Goal: Task Accomplishment & Management: Manage account settings

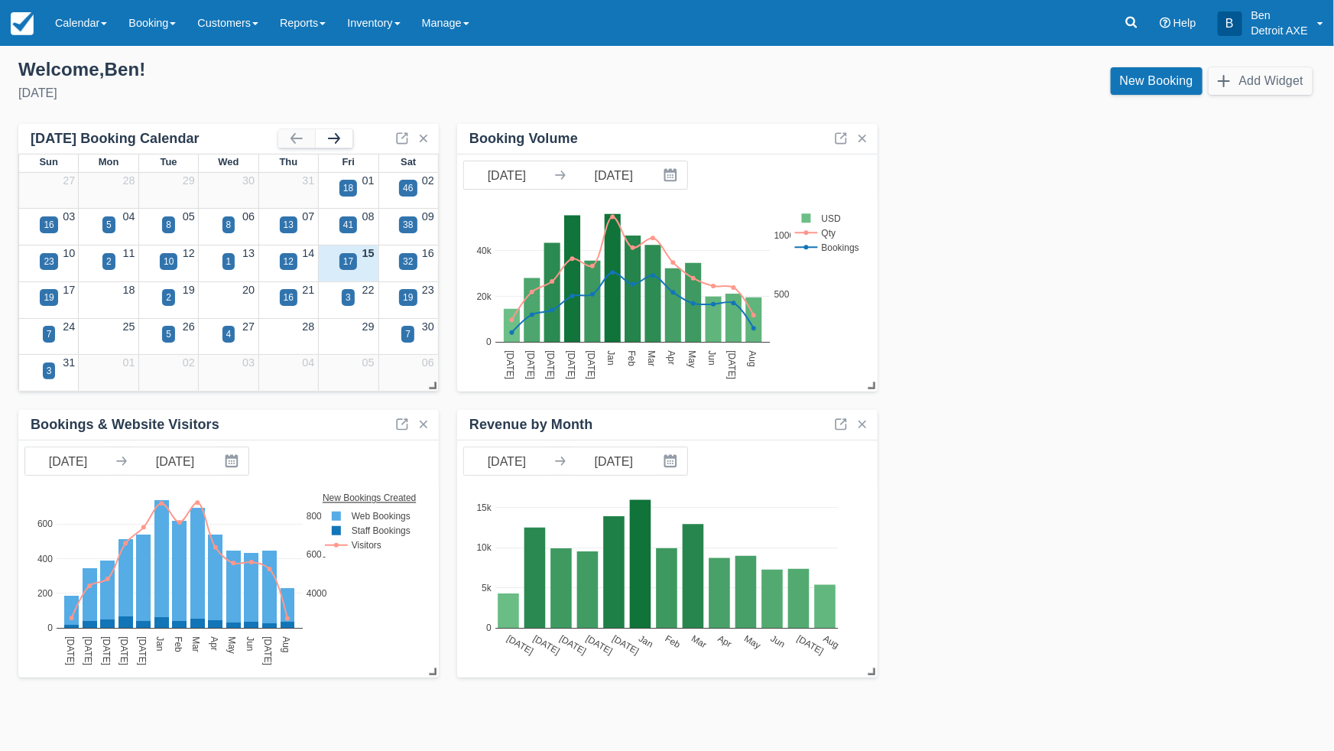
click at [337, 135] on button "button" at bounding box center [334, 138] width 37 height 18
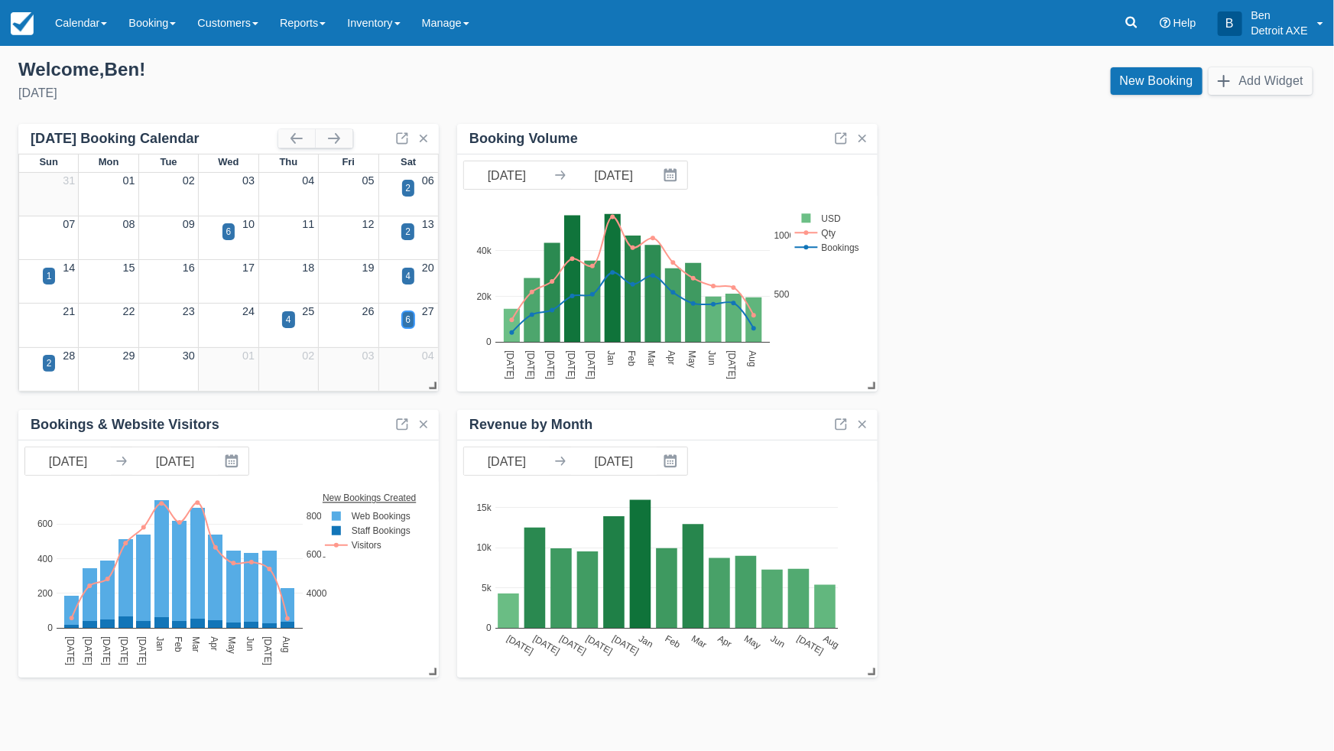
click at [412, 323] on div "6" at bounding box center [408, 319] width 13 height 17
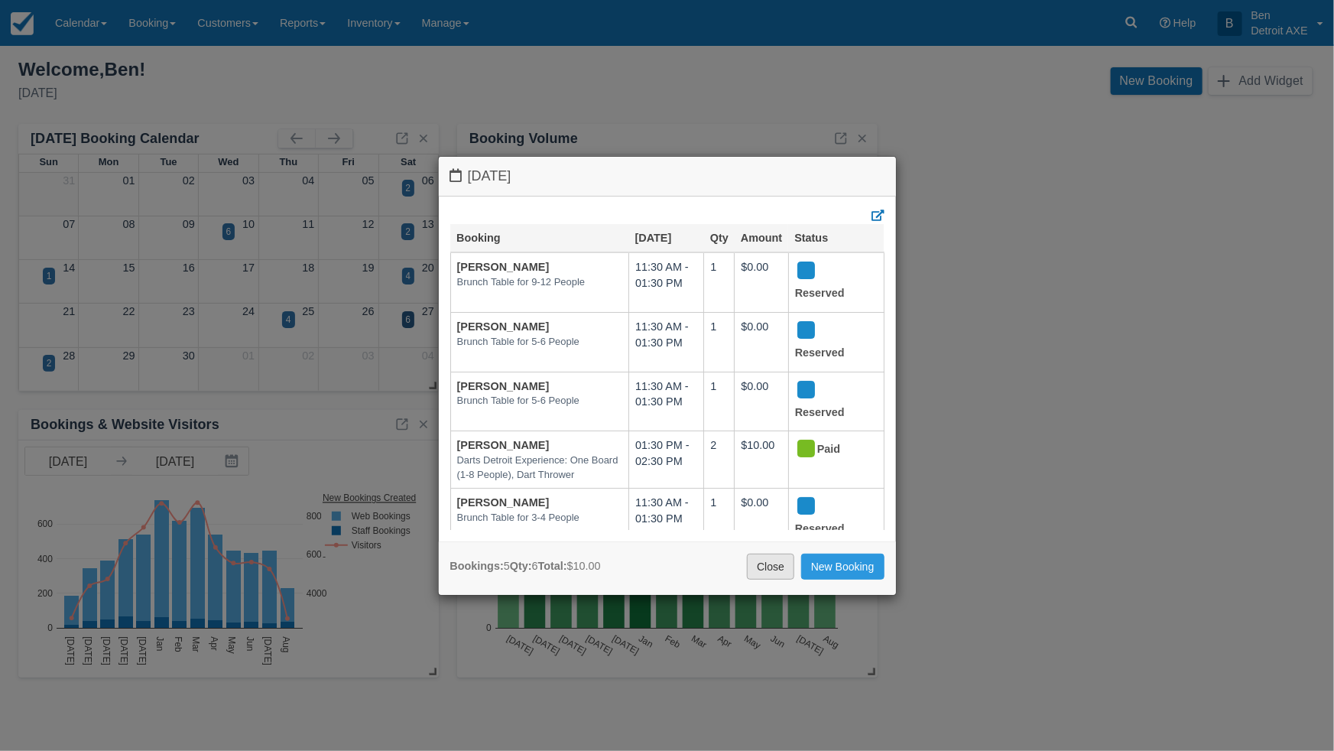
click at [762, 563] on link "Close" at bounding box center [770, 567] width 47 height 26
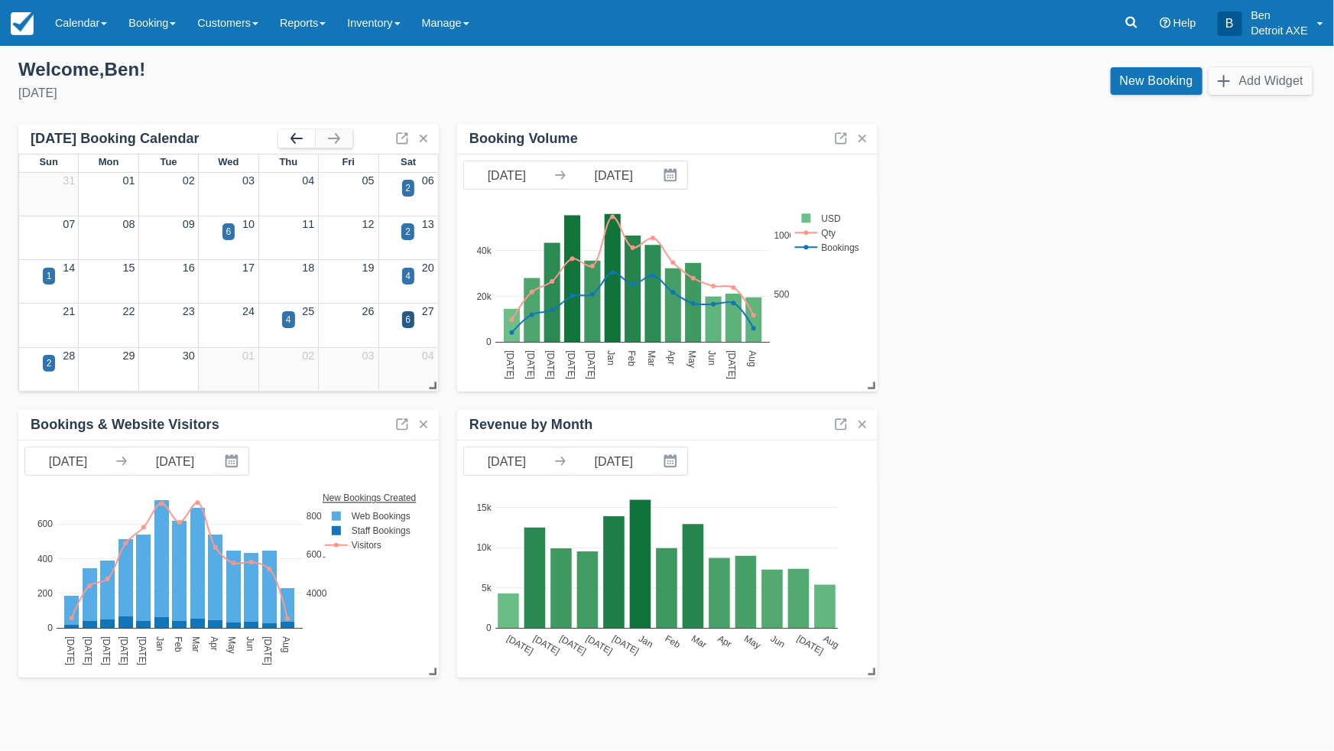
click at [292, 134] on button "button" at bounding box center [296, 138] width 37 height 18
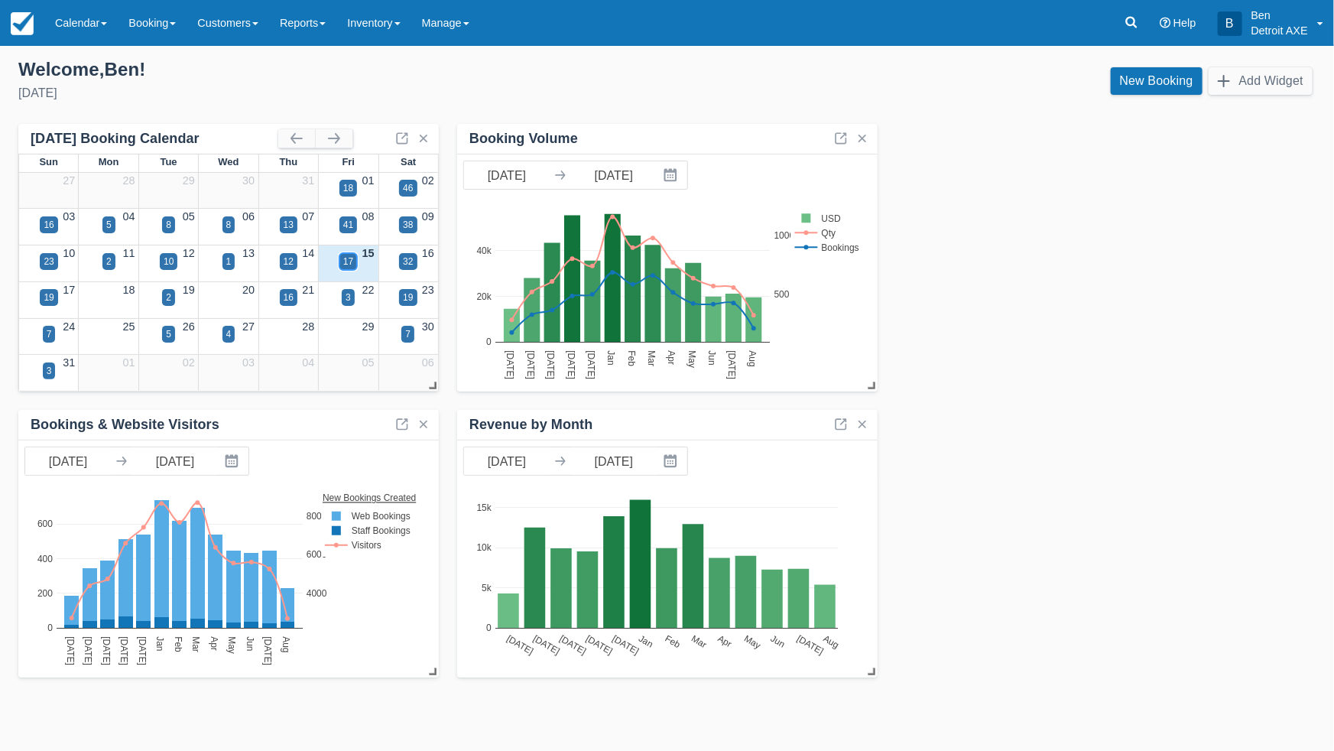
click at [349, 260] on div "17" at bounding box center [348, 262] width 10 height 14
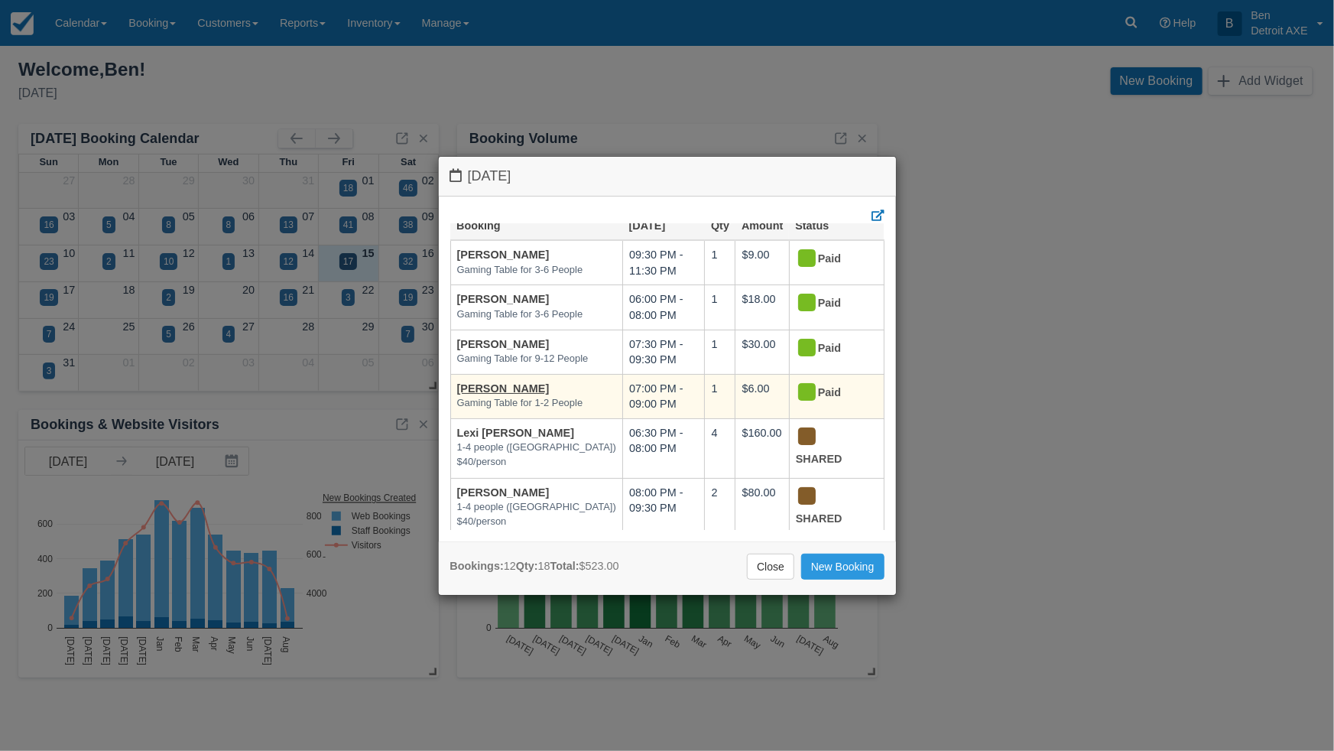
scroll to position [14, 0]
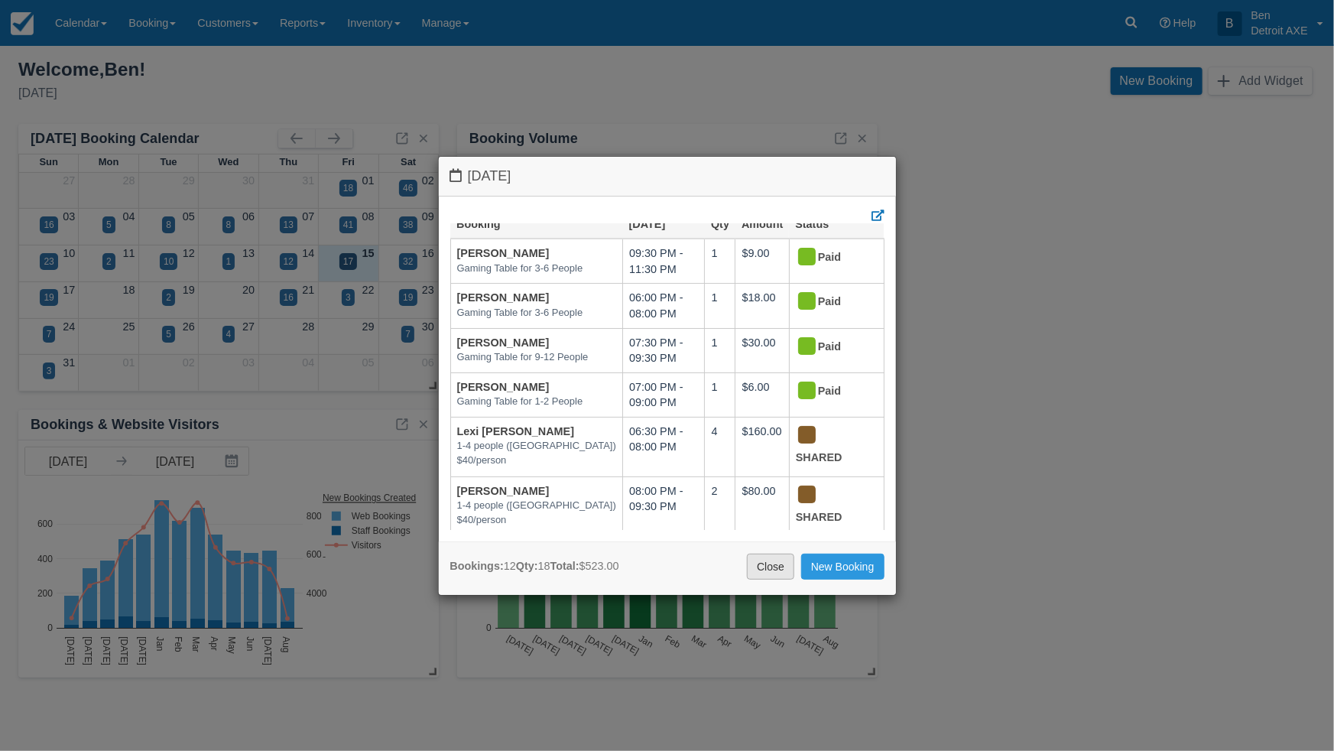
click at [783, 562] on link "Close" at bounding box center [770, 567] width 47 height 26
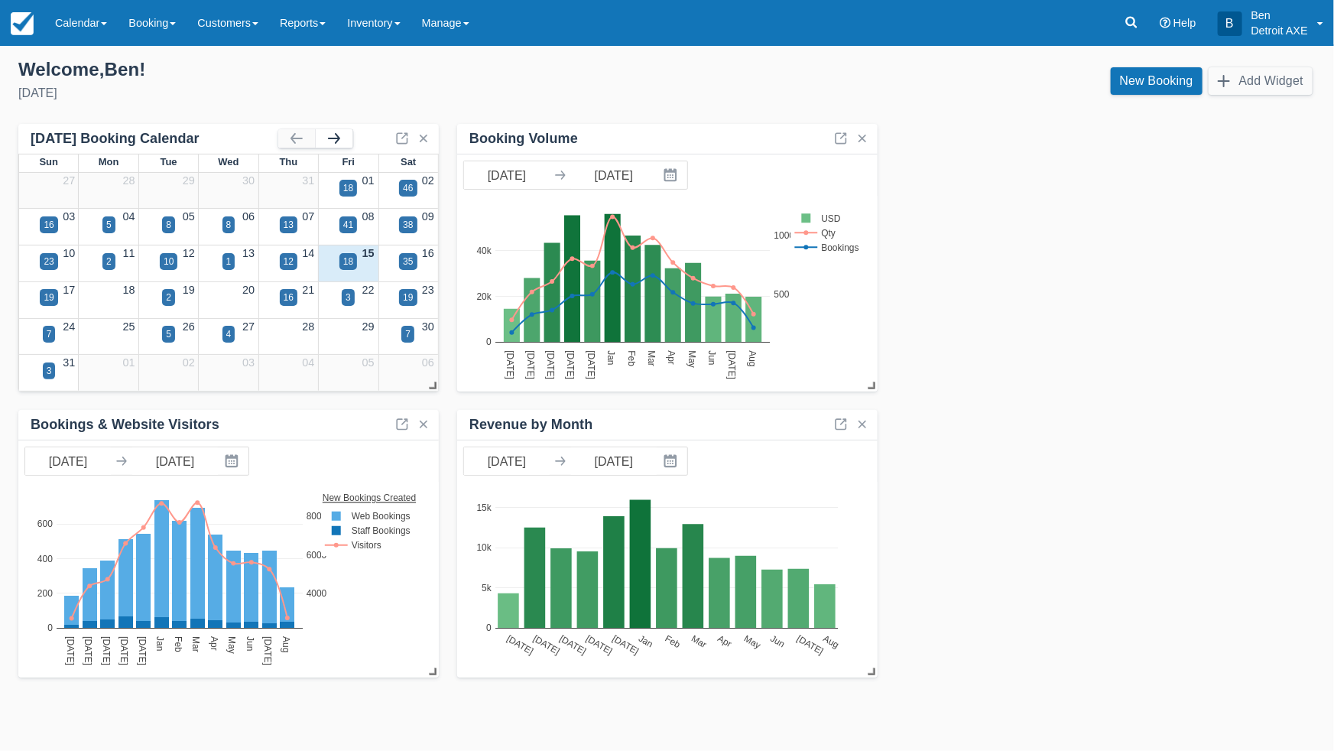
click at [336, 137] on button "button" at bounding box center [334, 138] width 37 height 18
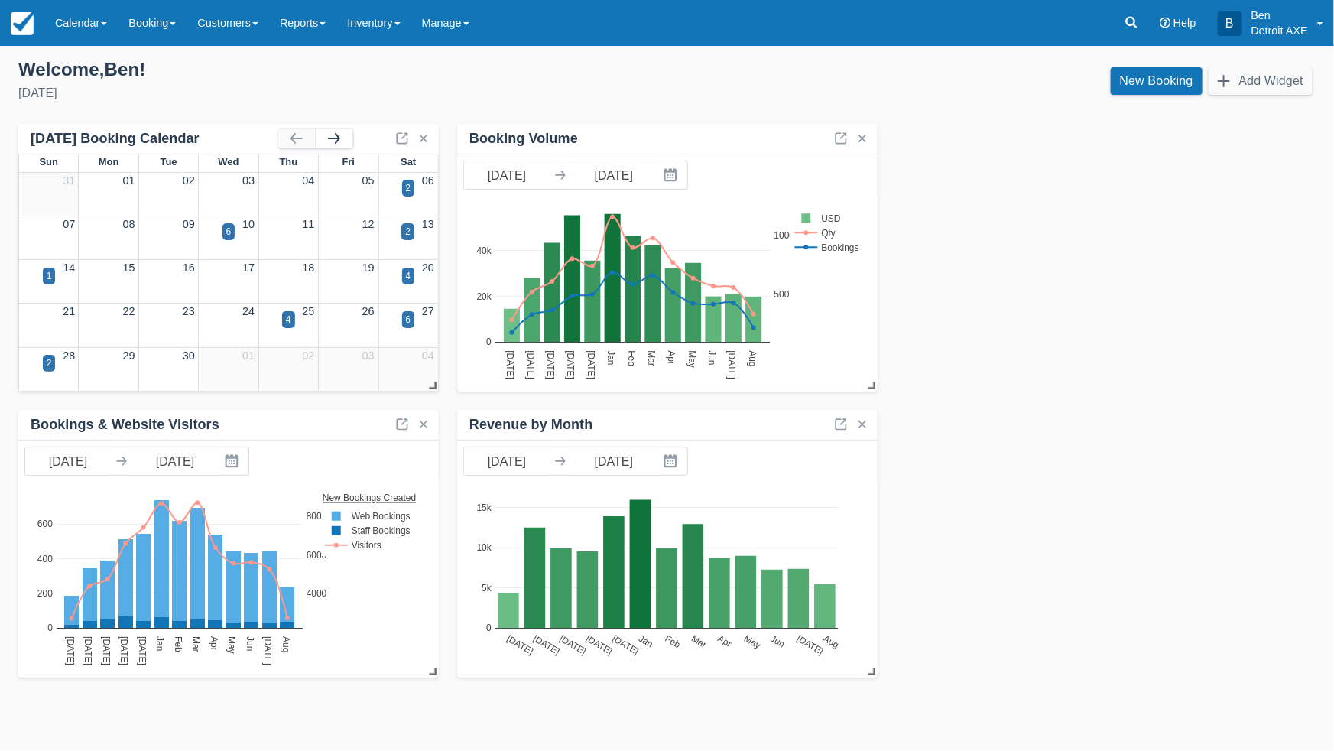
click at [337, 139] on button "button" at bounding box center [334, 138] width 37 height 18
click at [47, 280] on div "12" at bounding box center [49, 276] width 10 height 14
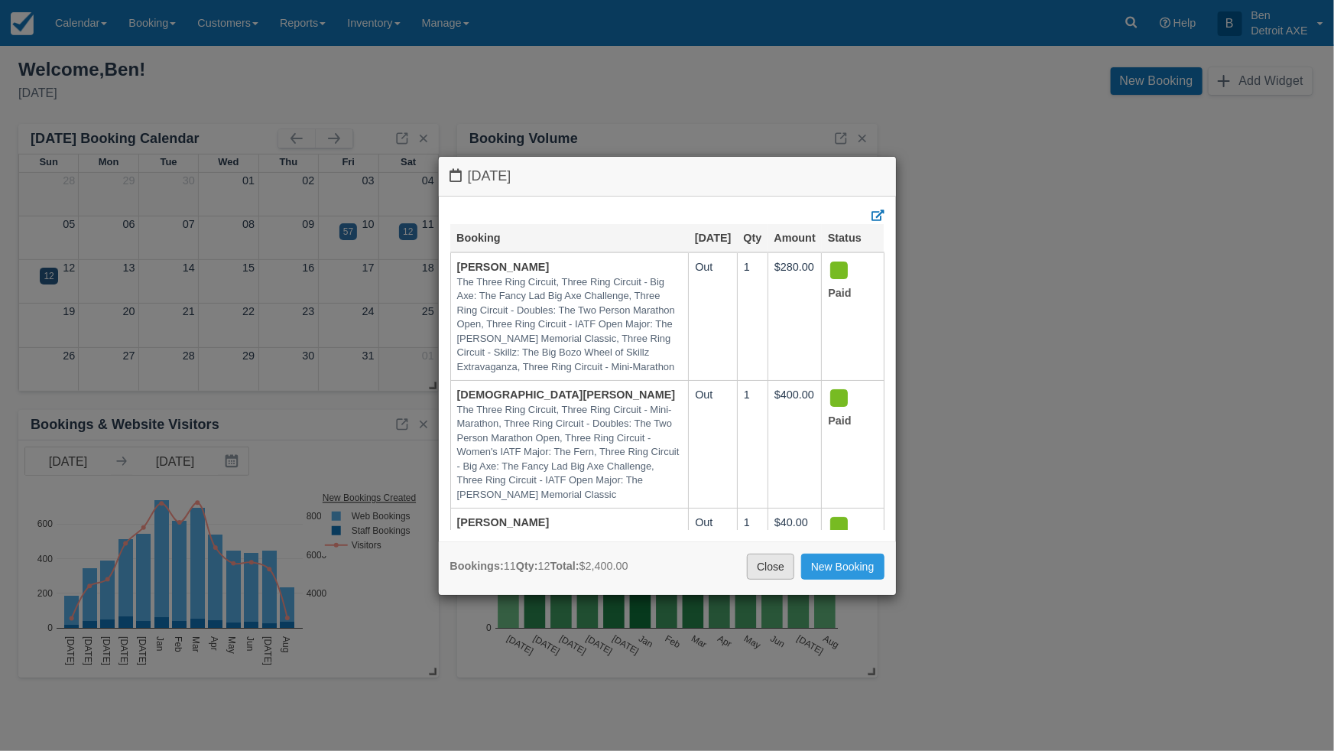
click at [764, 567] on link "Close" at bounding box center [770, 567] width 47 height 26
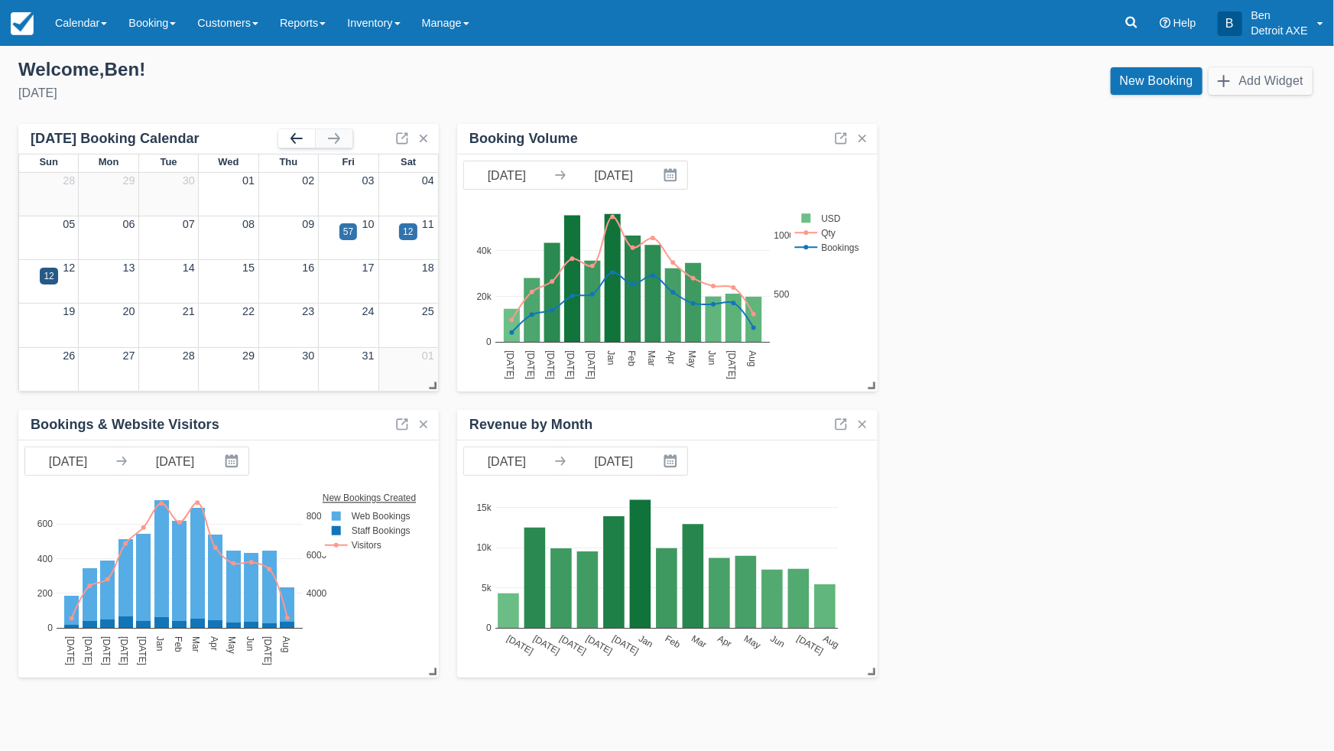
click at [297, 135] on button "button" at bounding box center [296, 138] width 37 height 18
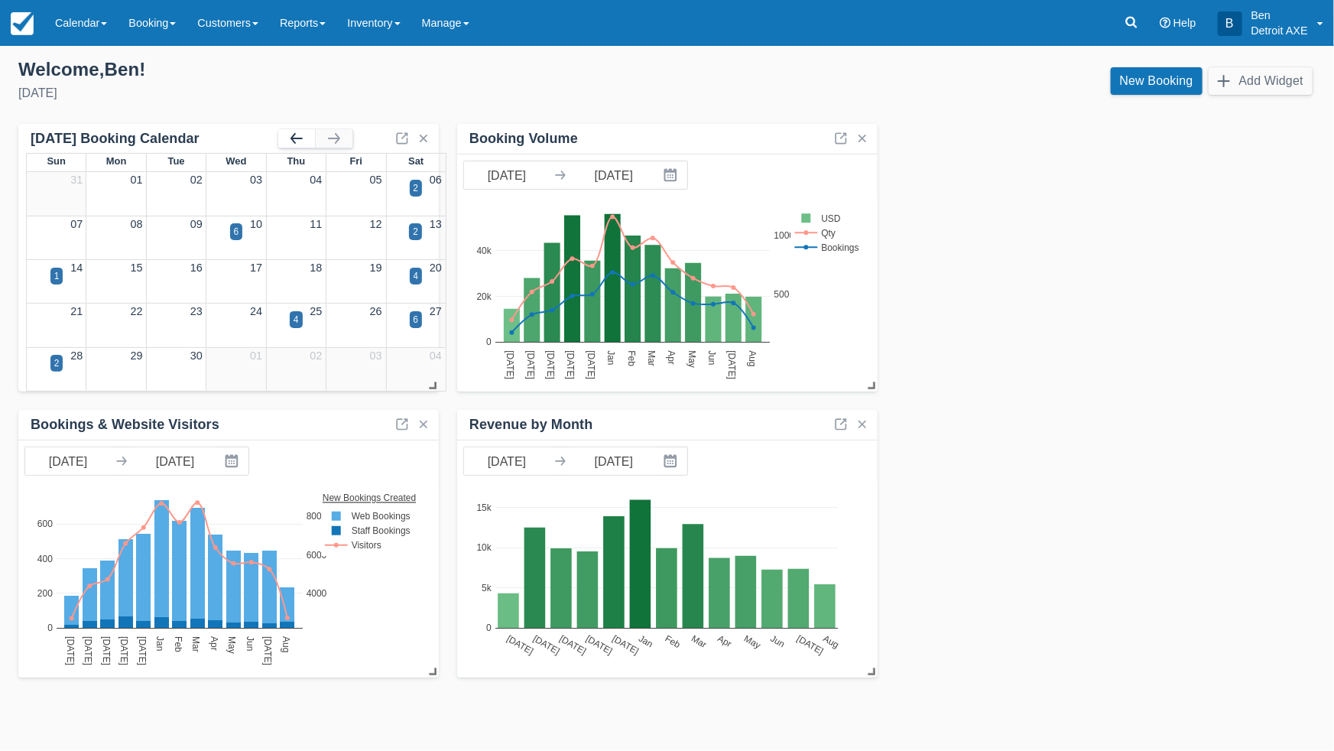
click at [297, 135] on button "button" at bounding box center [296, 138] width 37 height 18
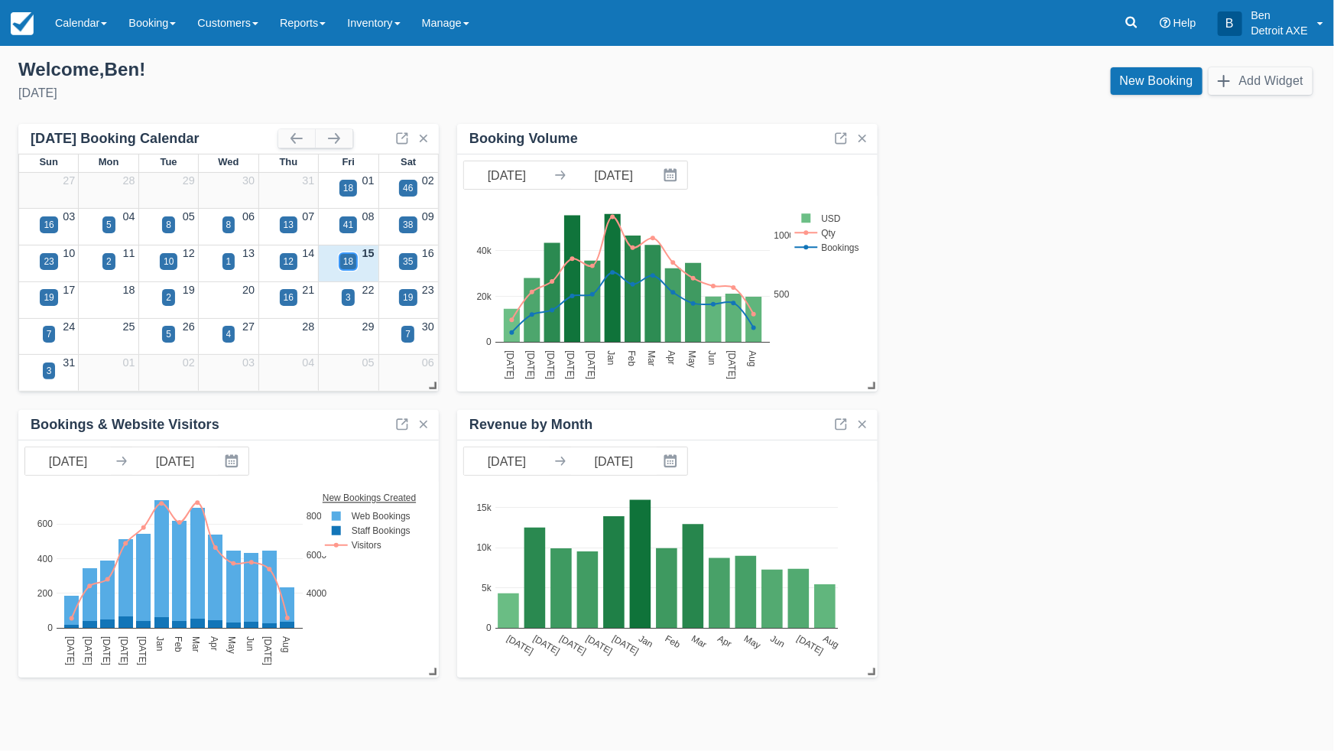
click at [347, 263] on div "18" at bounding box center [348, 262] width 10 height 14
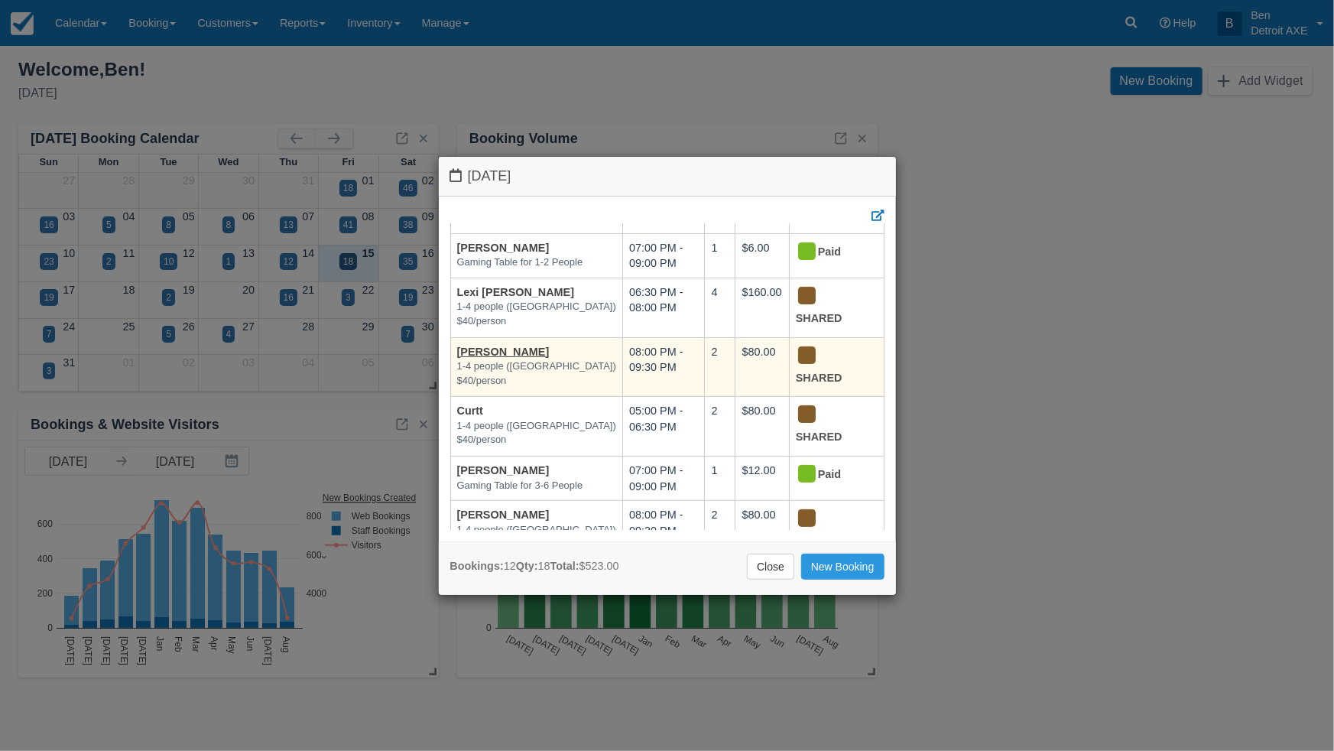
scroll to position [157, 0]
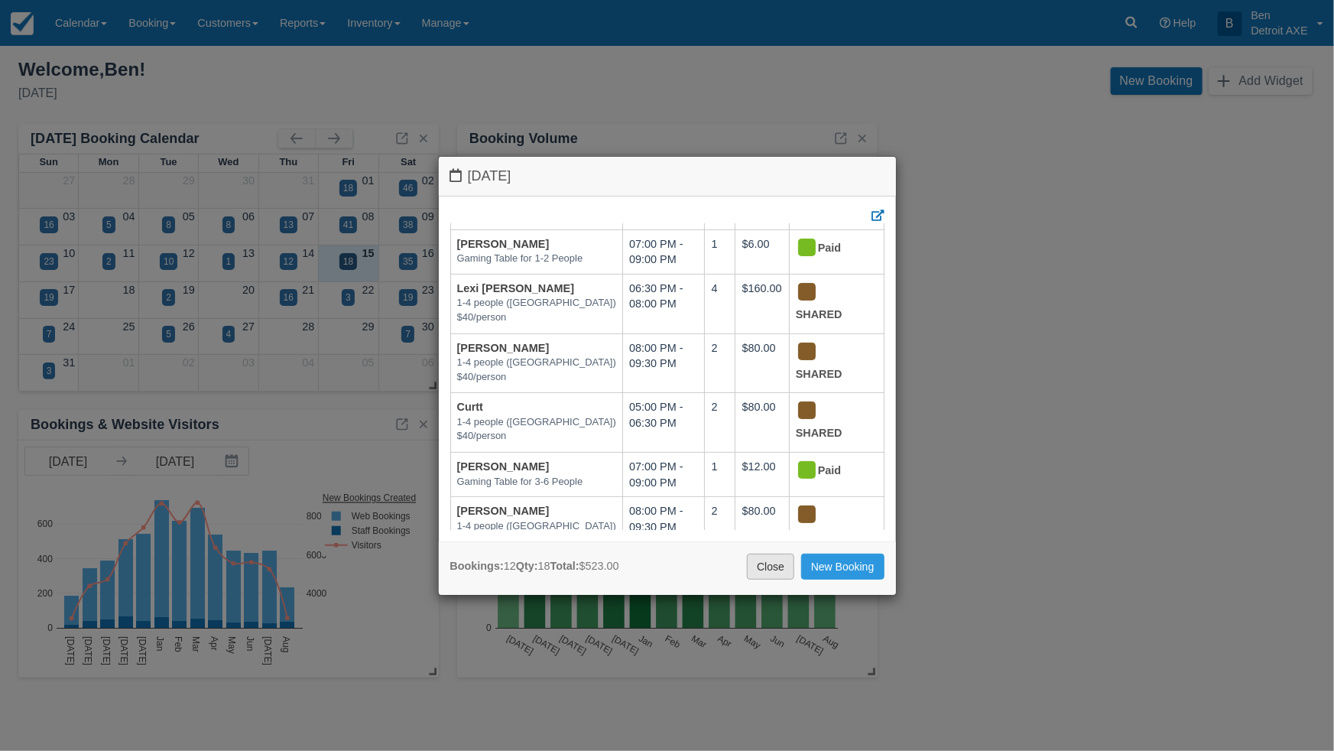
click at [784, 574] on link "Close" at bounding box center [770, 567] width 47 height 26
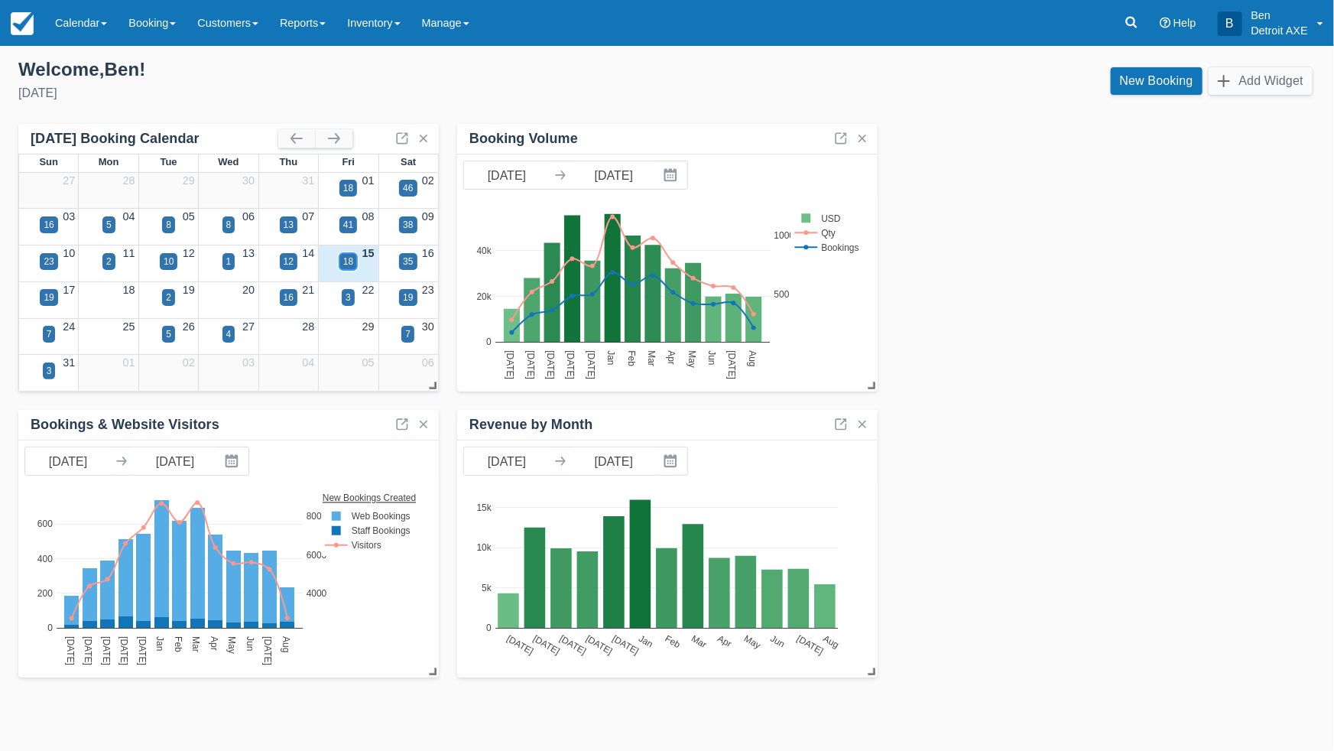
click at [352, 263] on div "18" at bounding box center [348, 262] width 10 height 14
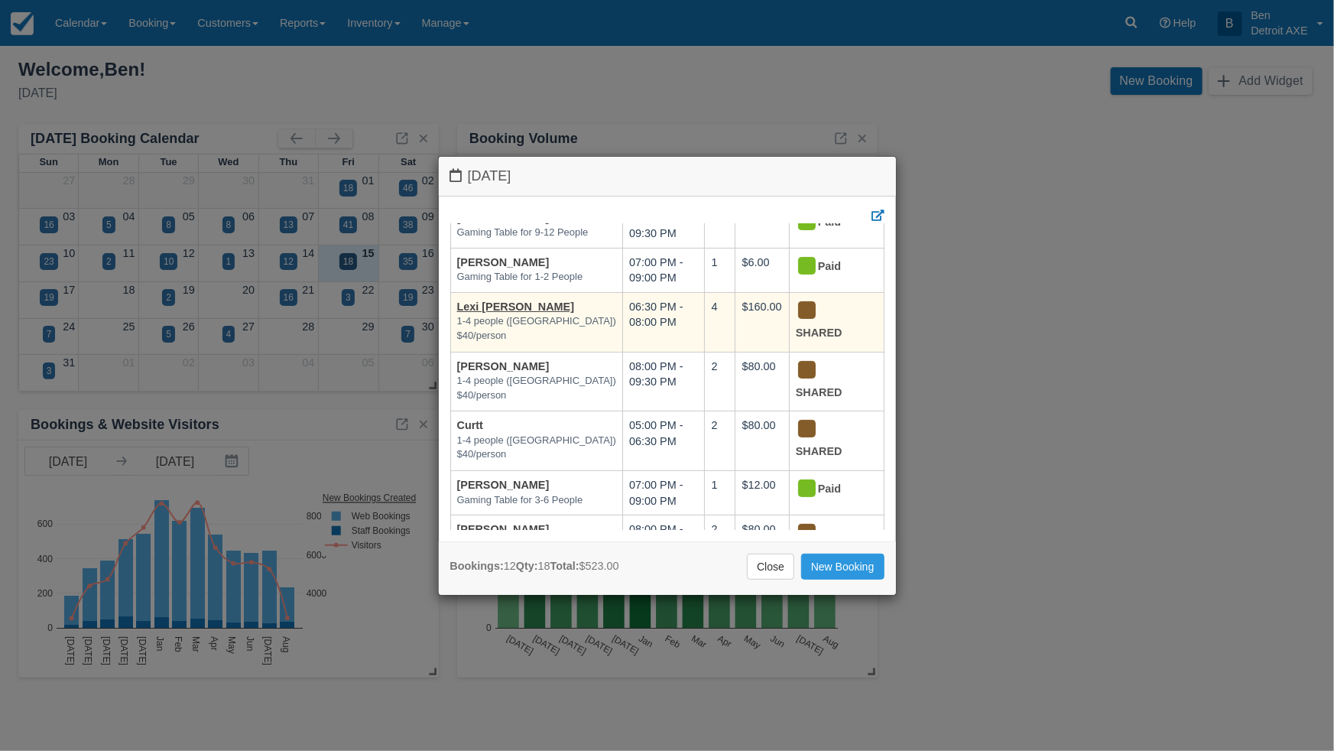
scroll to position [139, 0]
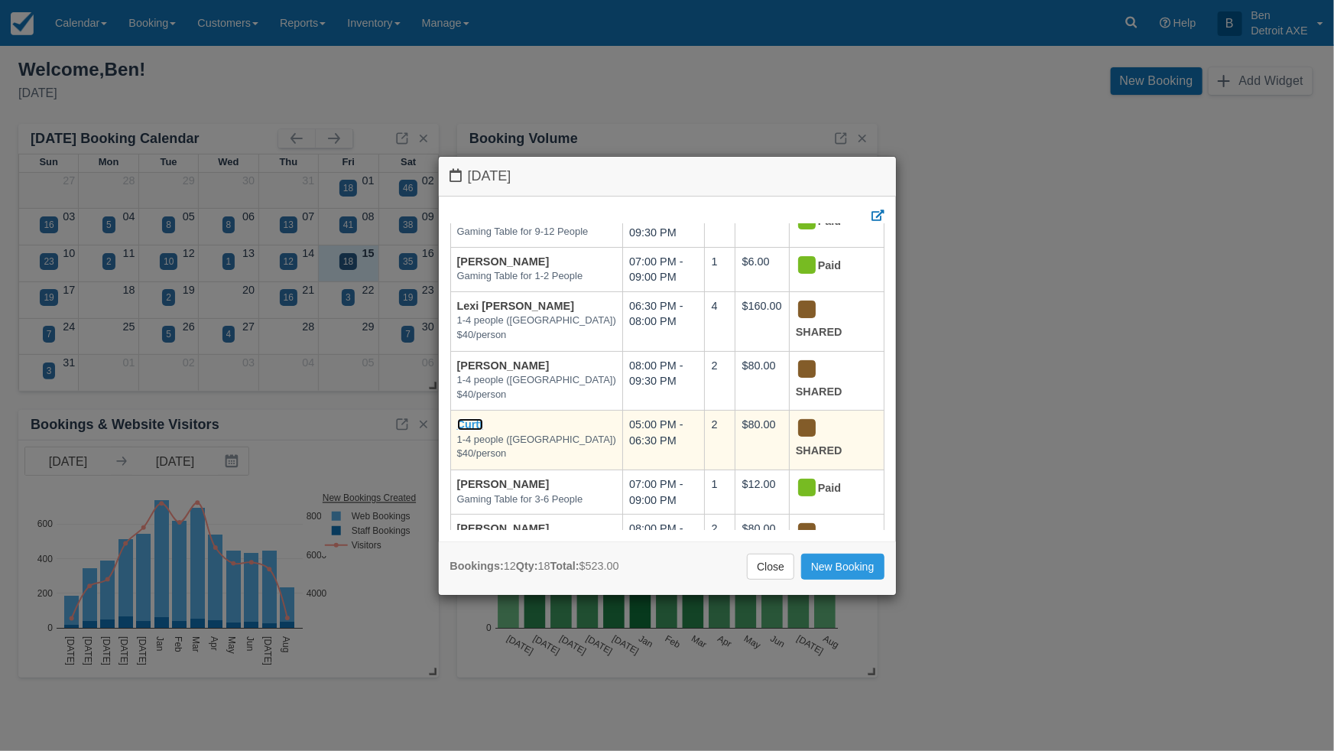
click at [479, 423] on link "Curtt" at bounding box center [470, 424] width 26 height 12
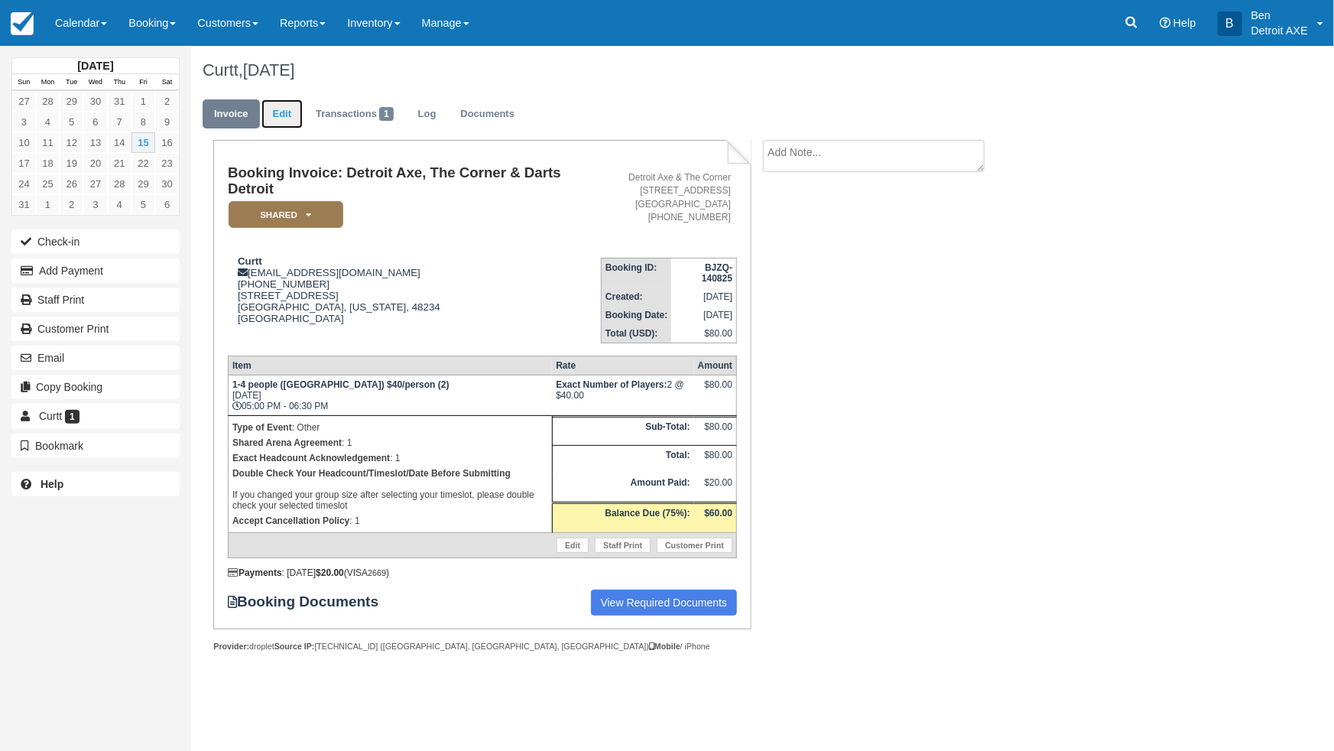
click at [287, 118] on link "Edit" at bounding box center [281, 114] width 41 height 30
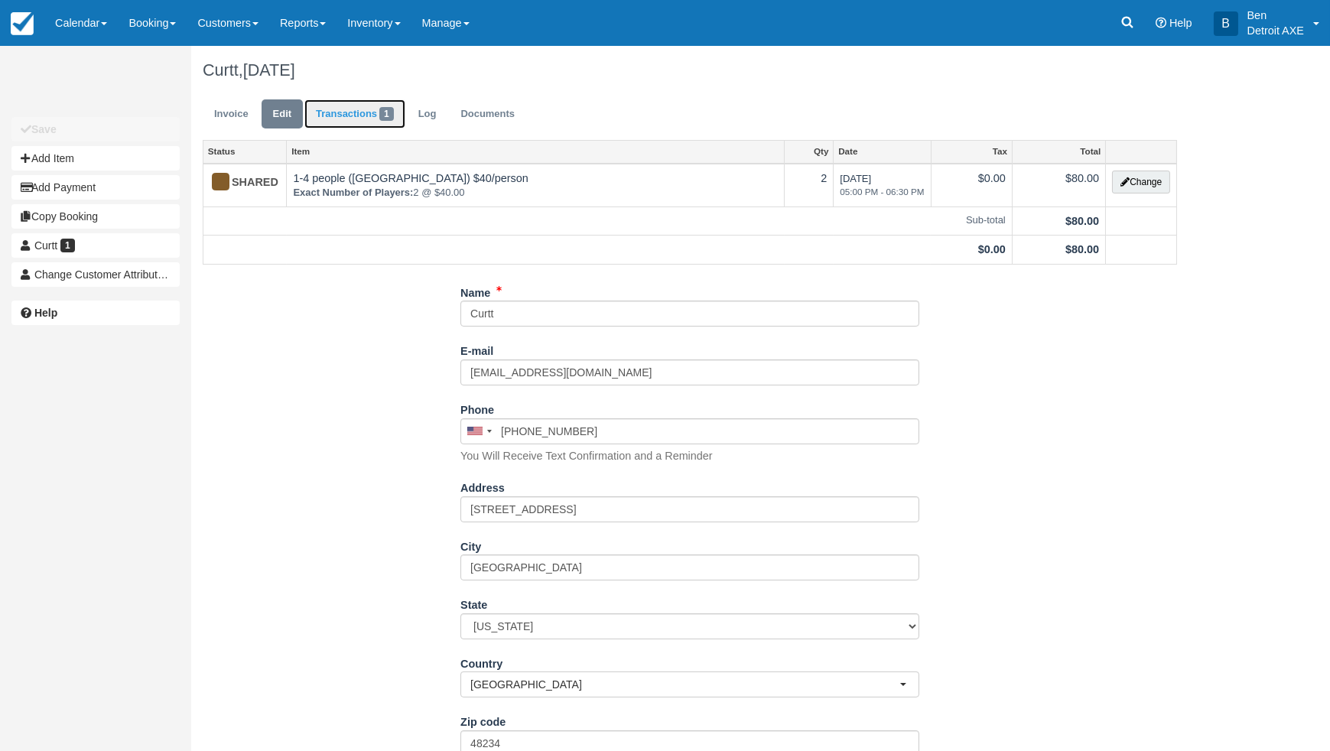
click at [319, 108] on link "Transactions 1" at bounding box center [354, 114] width 101 height 30
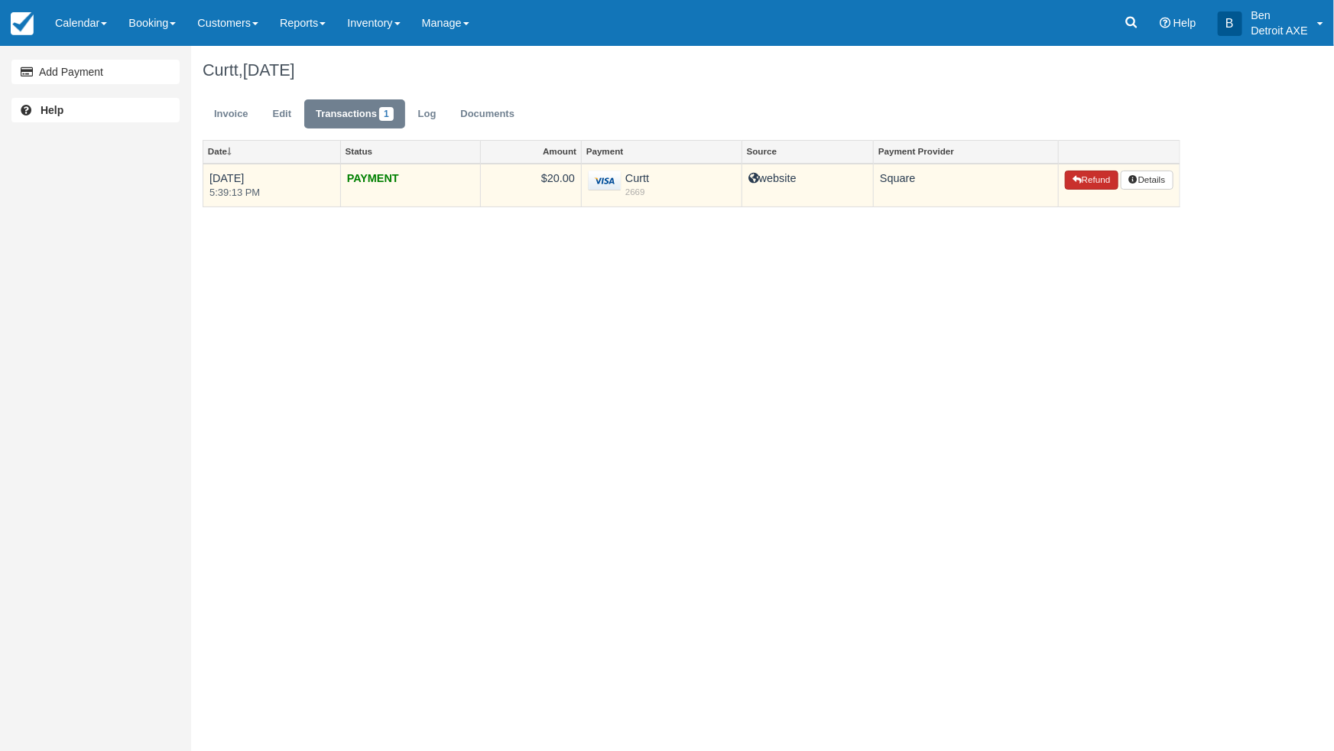
click at [1094, 184] on button "Refund" at bounding box center [1092, 181] width 54 height 20
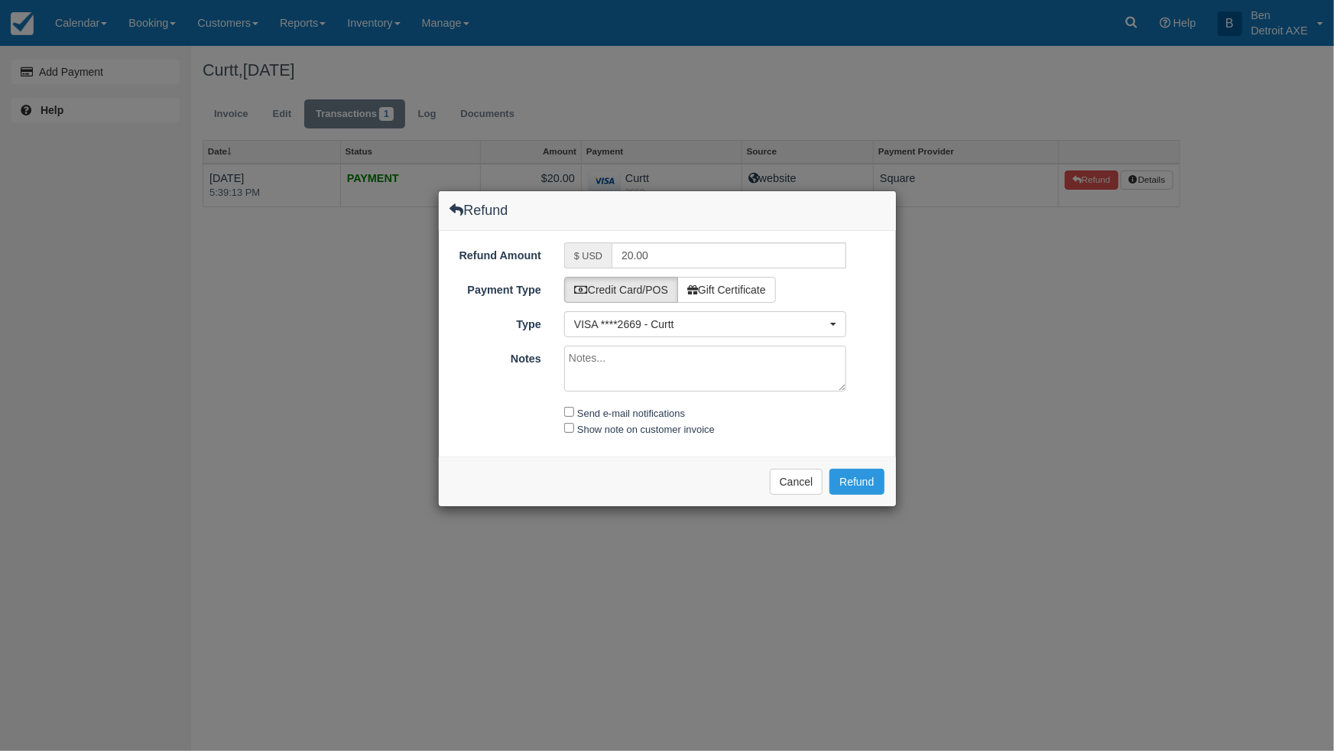
click at [573, 415] on div "Send e-mail notifications" at bounding box center [705, 413] width 305 height 18
click at [567, 408] on input "Send e-mail notifications" at bounding box center [569, 412] width 10 height 10
checkbox input "true"
click at [863, 483] on button "Refund" at bounding box center [857, 482] width 54 height 26
